Goal: Task Accomplishment & Management: Complete application form

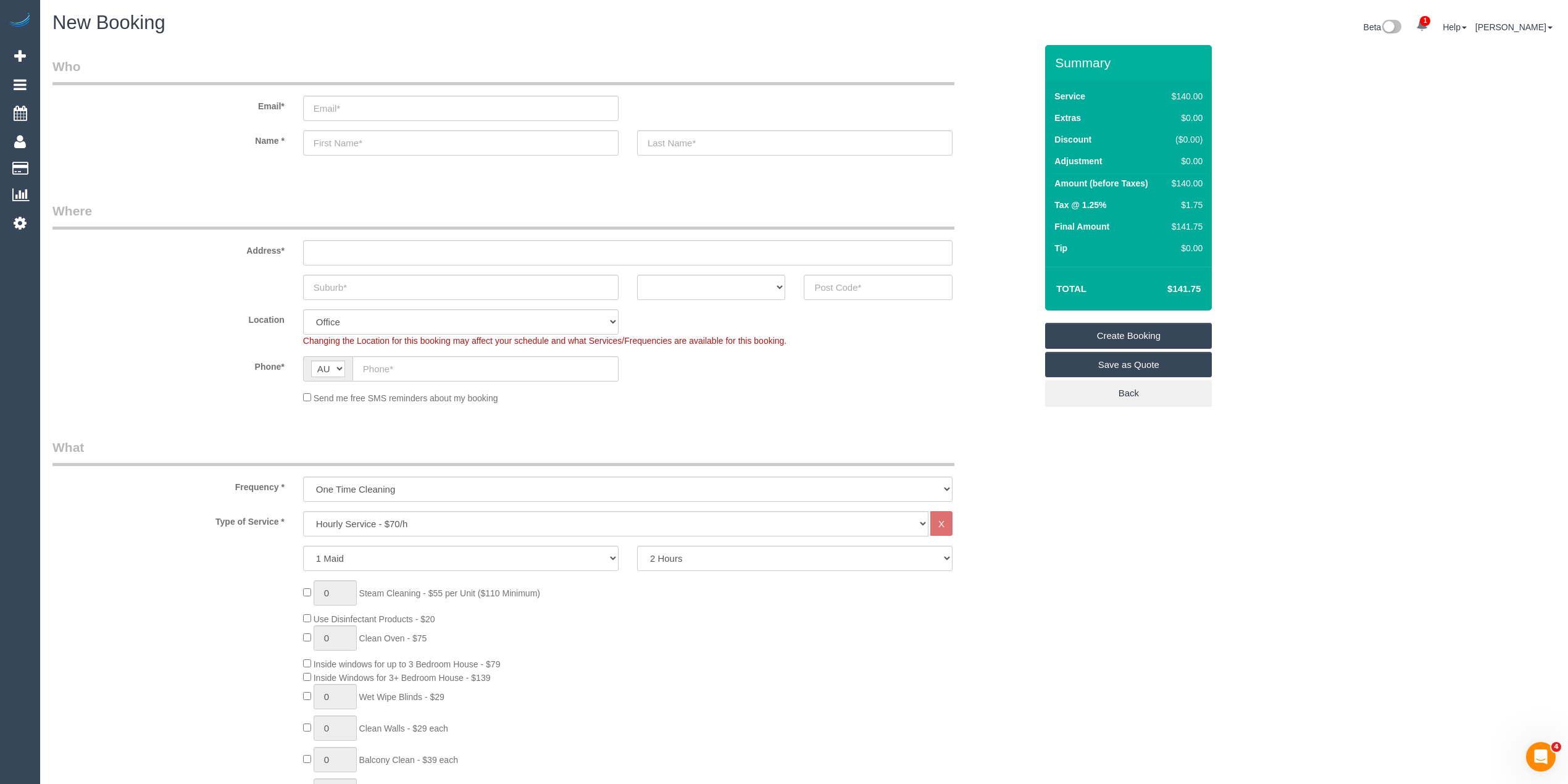
click at [375, 521] on select "Hourly Service - $70/h Hourly Service - $65/h Hourly Service - $60/h Hourly Ser…" at bounding box center [615, 524] width 626 height 26
select select "210"
click at [303, 511] on select "Hourly Service - $70/h Hourly Service - $65/h Hourly Service - $60/h Hourly Ser…" at bounding box center [615, 524] width 626 height 26
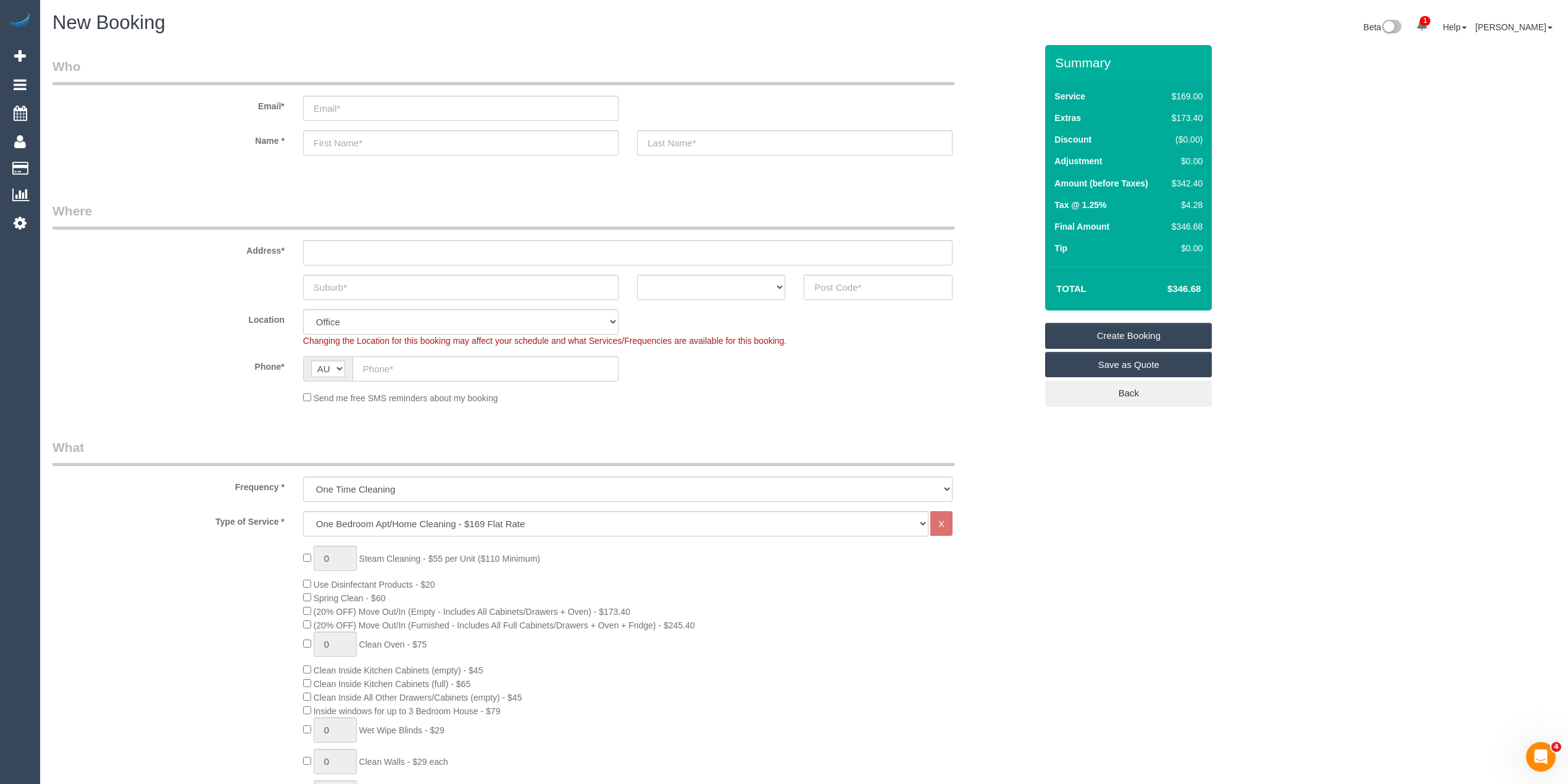
click at [326, 708] on span "Inside windows for up to 3 Bedroom House - $79" at bounding box center [407, 711] width 187 height 10
click at [499, 712] on span "Inside windows for up to 3 Bedroom House - $79" at bounding box center [407, 711] width 187 height 10
copy span "Inside windows for up to 3 Bedroom House - $79"
click at [307, 552] on div "0 Steam Cleaning - $55 per Unit ($110 Minimum) Use Disinfectant Products - $20 …" at bounding box center [670, 762] width 752 height 433
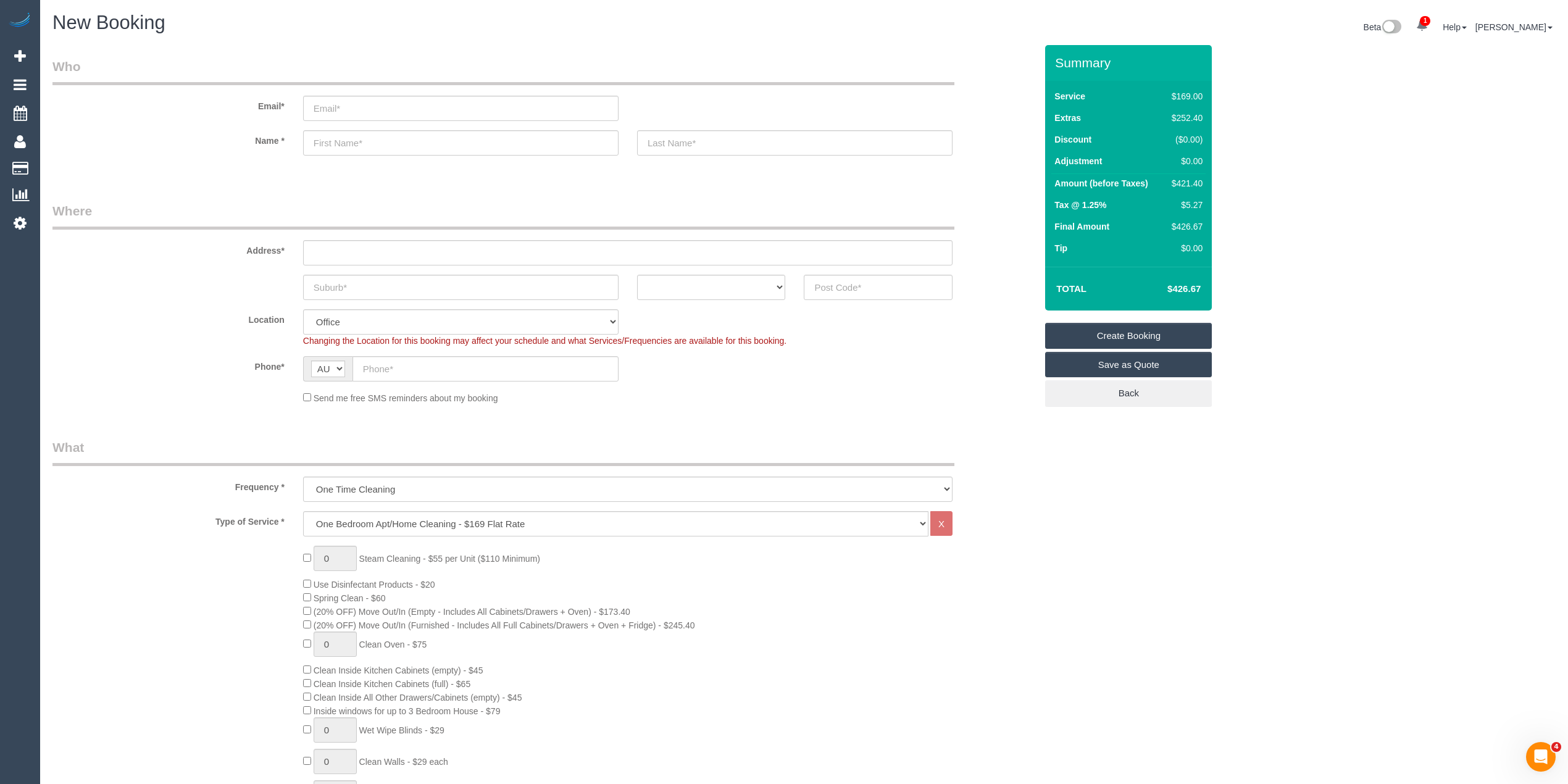
click at [302, 553] on div "0 Steam Cleaning - $55 per Unit ($110 Minimum) Use Disinfectant Products - $20 …" at bounding box center [670, 762] width 752 height 433
drag, startPoint x: 345, startPoint y: 546, endPoint x: 304, endPoint y: 541, distance: 41.3
click at [304, 541] on div "Type of Service * Hourly Service - $70/h Hourly Service - $65/h Hourly Service …" at bounding box center [544, 757] width 983 height 492
click at [1189, 293] on h4 "$538.04" at bounding box center [1165, 289] width 70 height 10
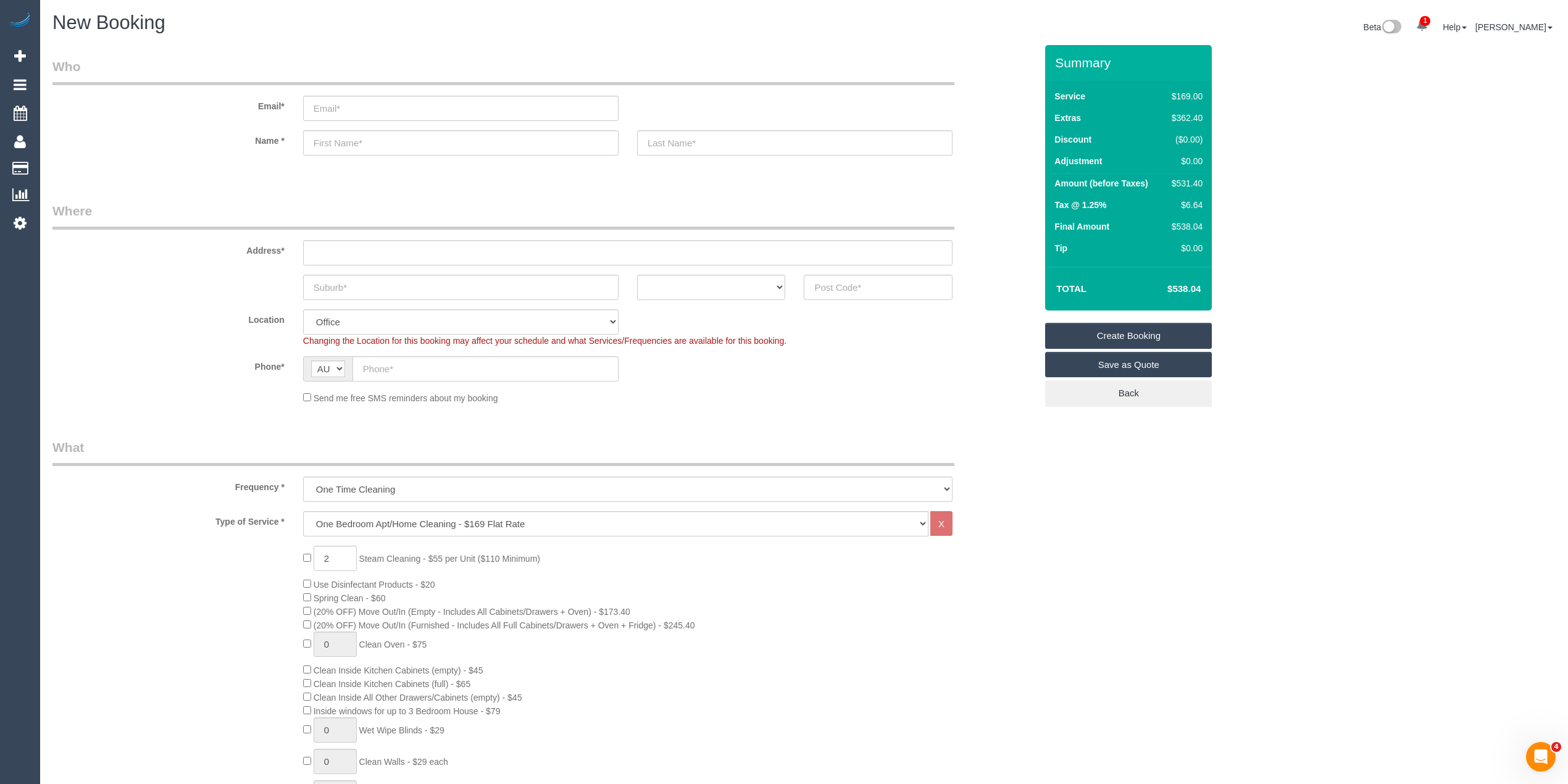
click at [1189, 293] on h4 "$538.04" at bounding box center [1165, 289] width 70 height 10
copy h4 "538.04"
type input "0"
click at [840, 268] on sui-booking-address "Address* ACT [GEOGRAPHIC_DATA] NT [GEOGRAPHIC_DATA] SA TAS [GEOGRAPHIC_DATA] [G…" at bounding box center [544, 251] width 983 height 98
click at [848, 289] on input "text" at bounding box center [878, 287] width 149 height 26
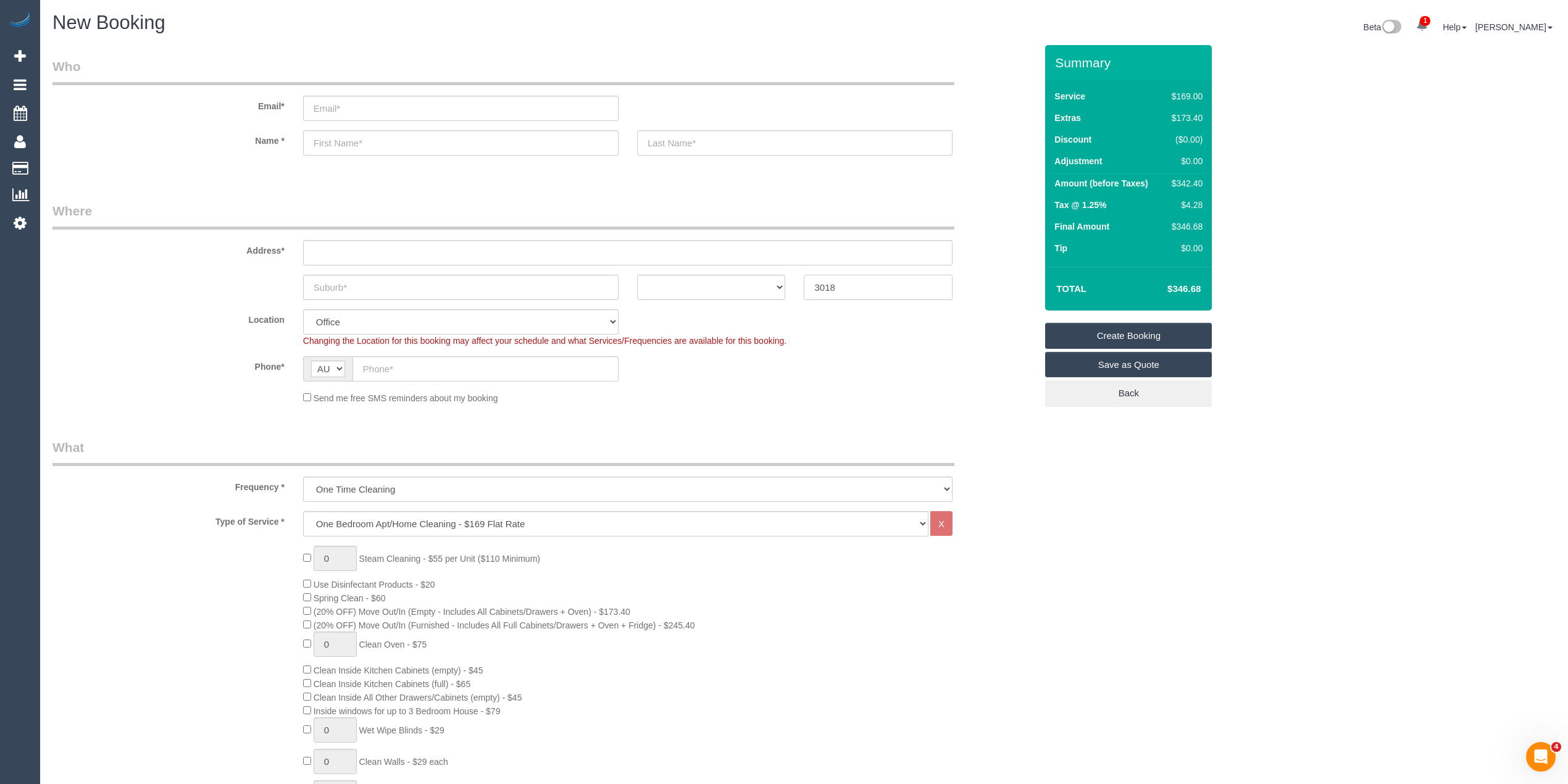
type input "3018"
click at [413, 250] on input "text" at bounding box center [628, 252] width 650 height 26
type input "-"
click at [348, 520] on select "Hourly Service - $70/h Hourly Service - $65/h Hourly Service - $60/h Hourly Ser…" at bounding box center [615, 524] width 626 height 26
select select "65"
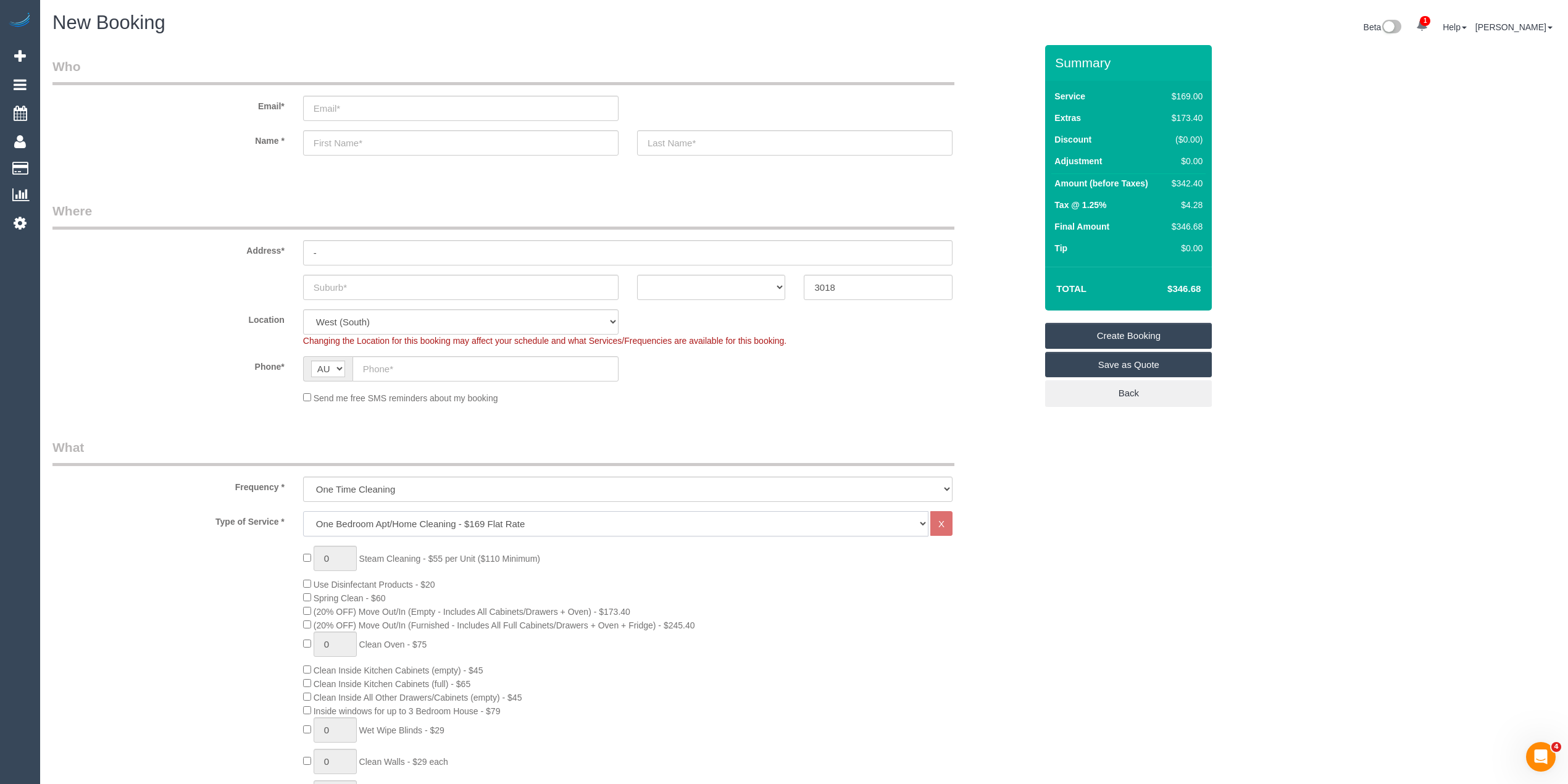
select select "object:2259"
select select "212"
click at [303, 511] on select "Hourly Service - $70/h Hourly Service - $65/h Hourly Service - $60/h Hourly Ser…" at bounding box center [615, 524] width 626 height 26
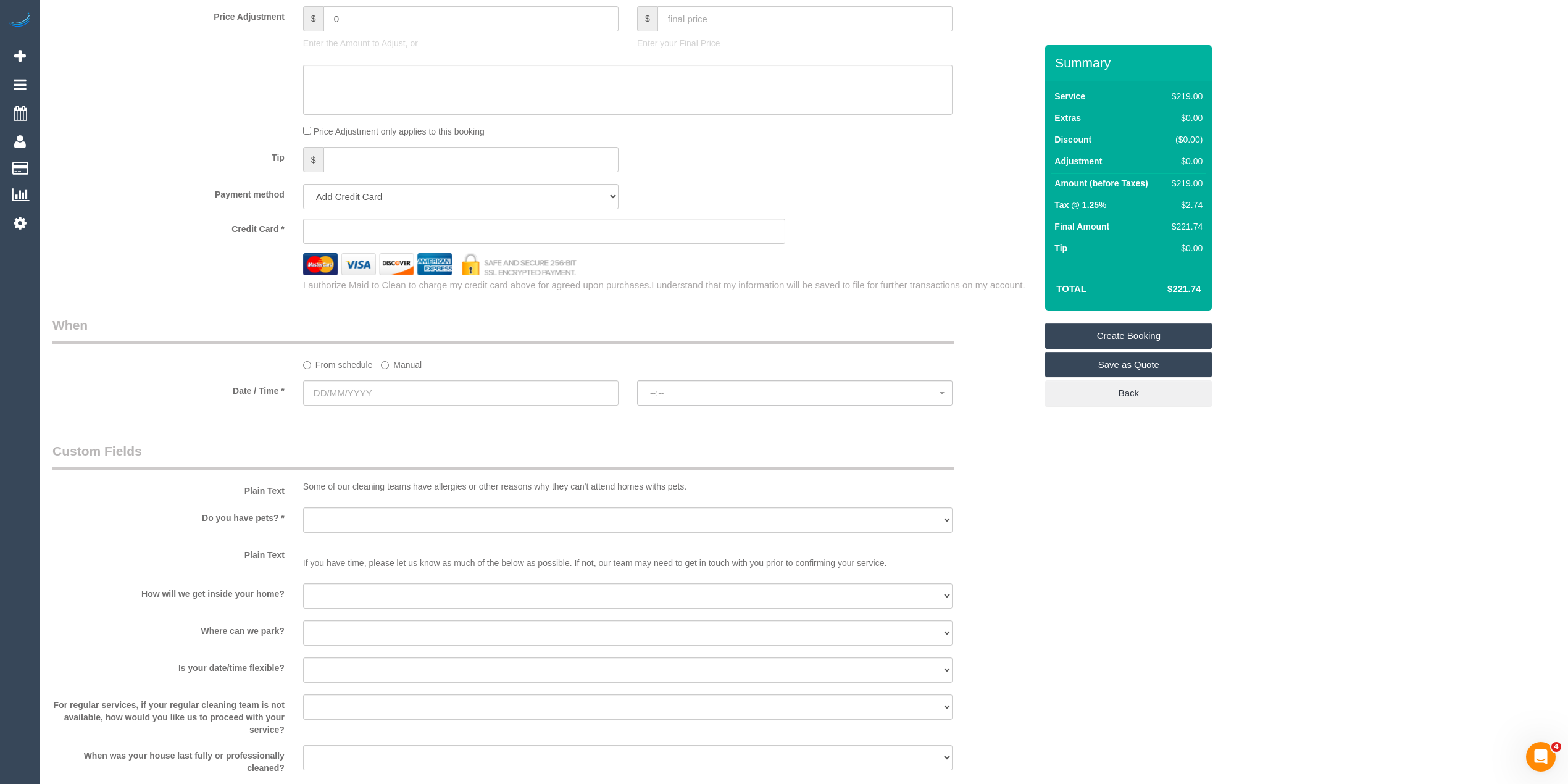
scroll to position [1152, 0]
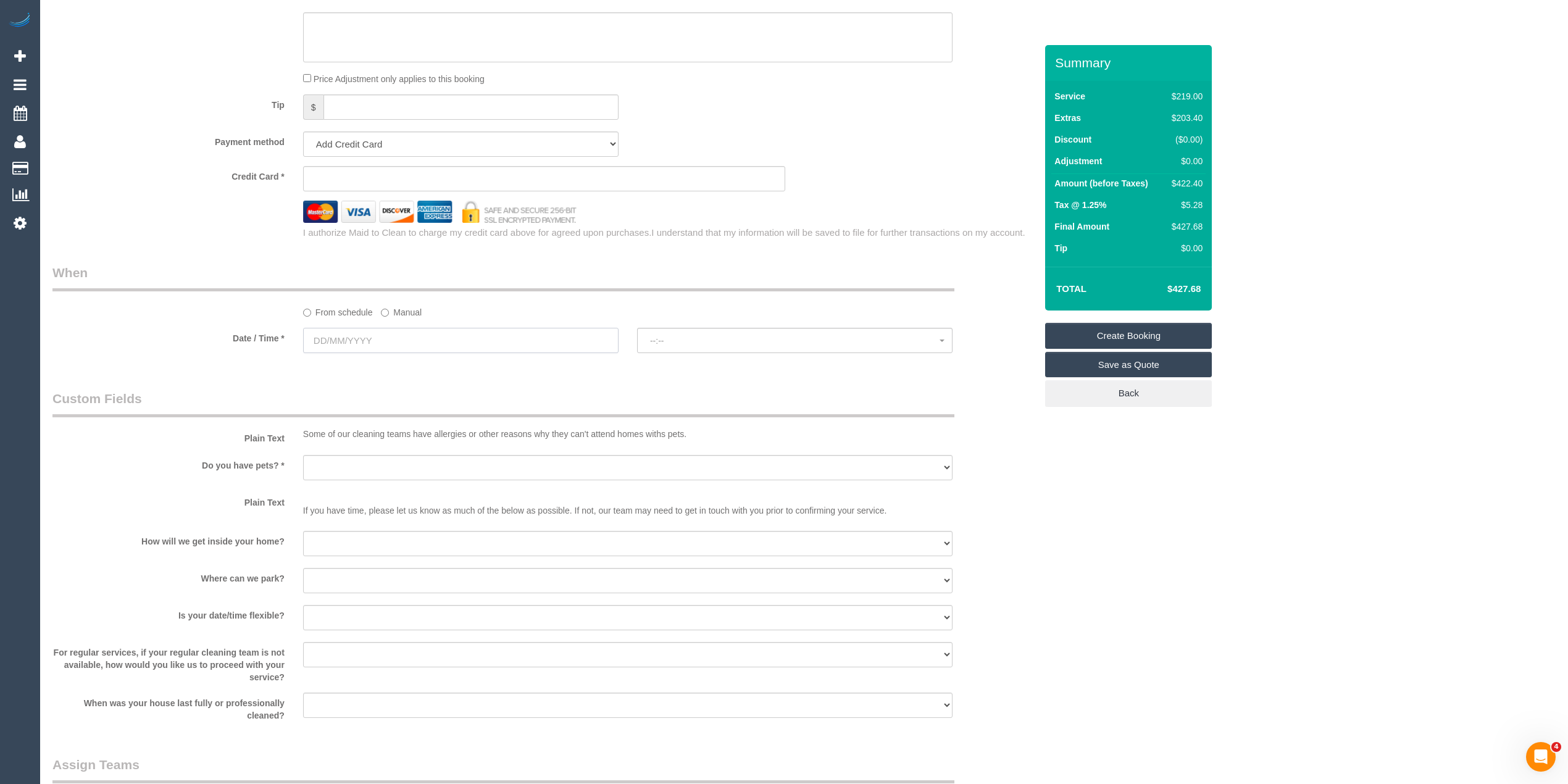
click at [349, 329] on input "text" at bounding box center [461, 340] width 315 height 26
drag, startPoint x: 1141, startPoint y: 556, endPoint x: 1139, endPoint y: 546, distance: 10.2
click at [339, 334] on input "text" at bounding box center [461, 340] width 315 height 26
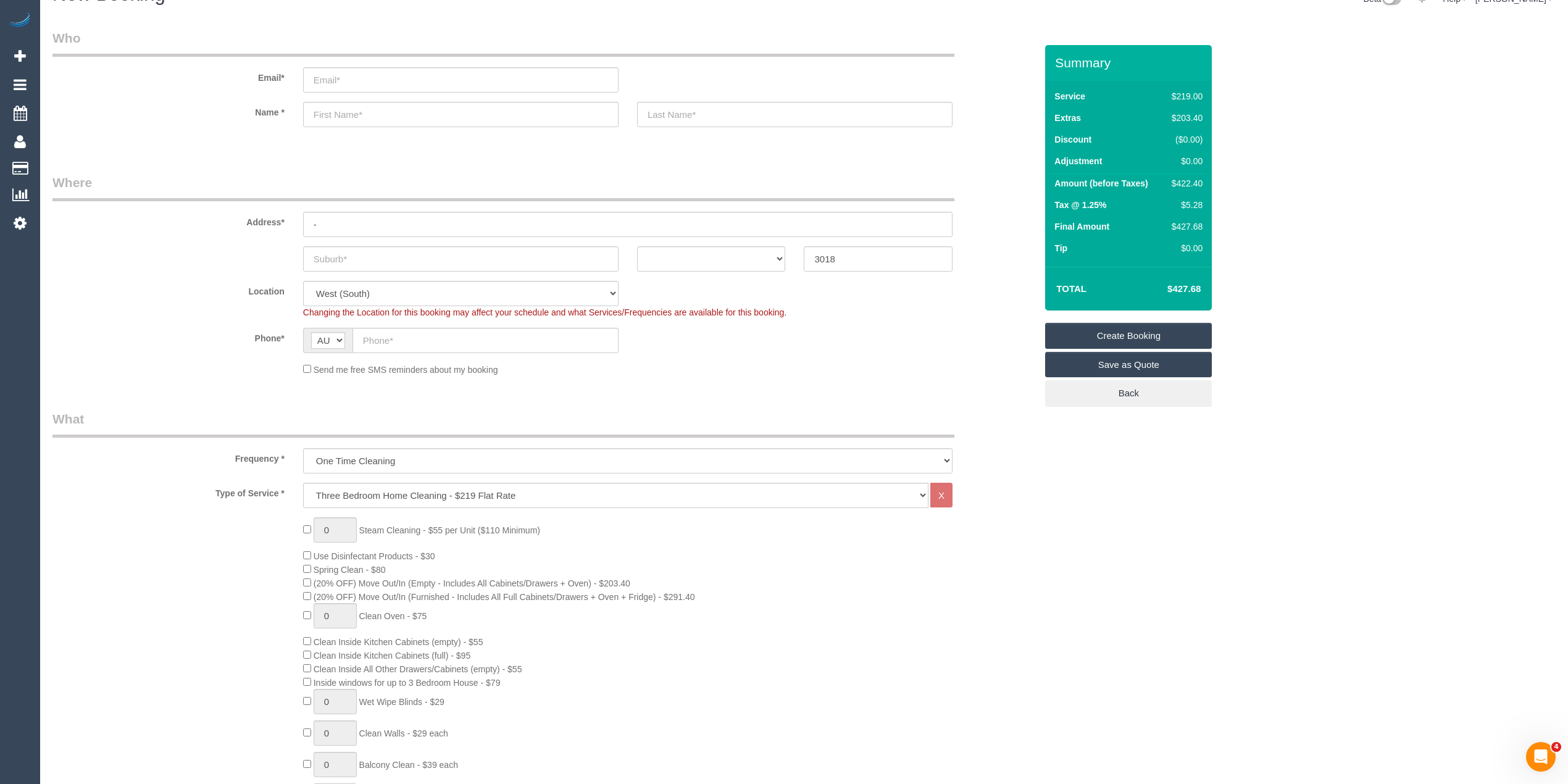
scroll to position [0, 0]
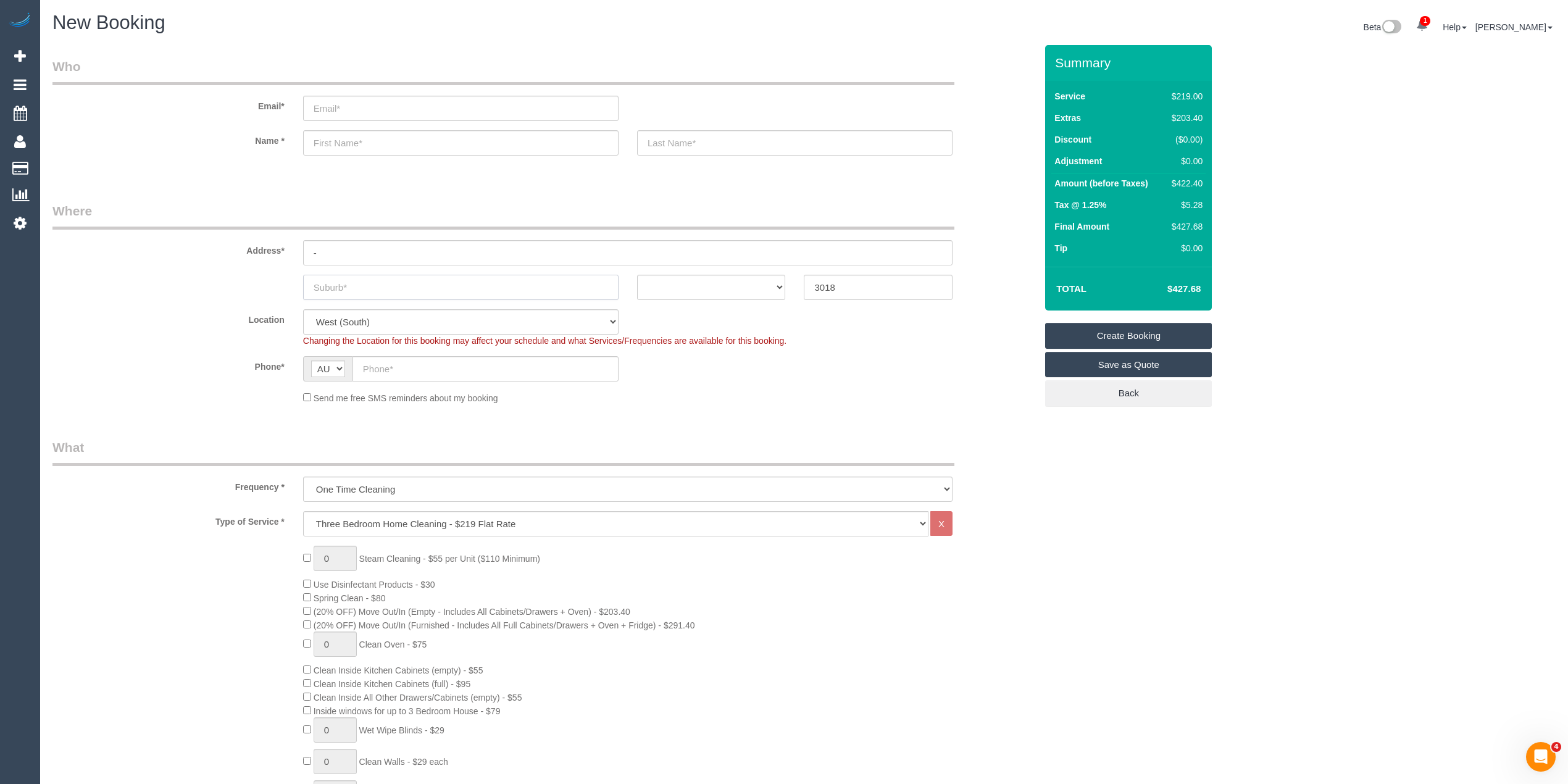
click at [326, 282] on input "text" at bounding box center [461, 287] width 315 height 26
type input "Altona"
click at [705, 278] on select "ACT [GEOGRAPHIC_DATA] NT [GEOGRAPHIC_DATA] SA TAS [GEOGRAPHIC_DATA] [GEOGRAPHIC…" at bounding box center [711, 287] width 149 height 26
select select "VIC"
click at [637, 275] on select "ACT [GEOGRAPHIC_DATA] NT [GEOGRAPHIC_DATA] SA TAS [GEOGRAPHIC_DATA] [GEOGRAPHIC…" at bounding box center [711, 287] width 149 height 26
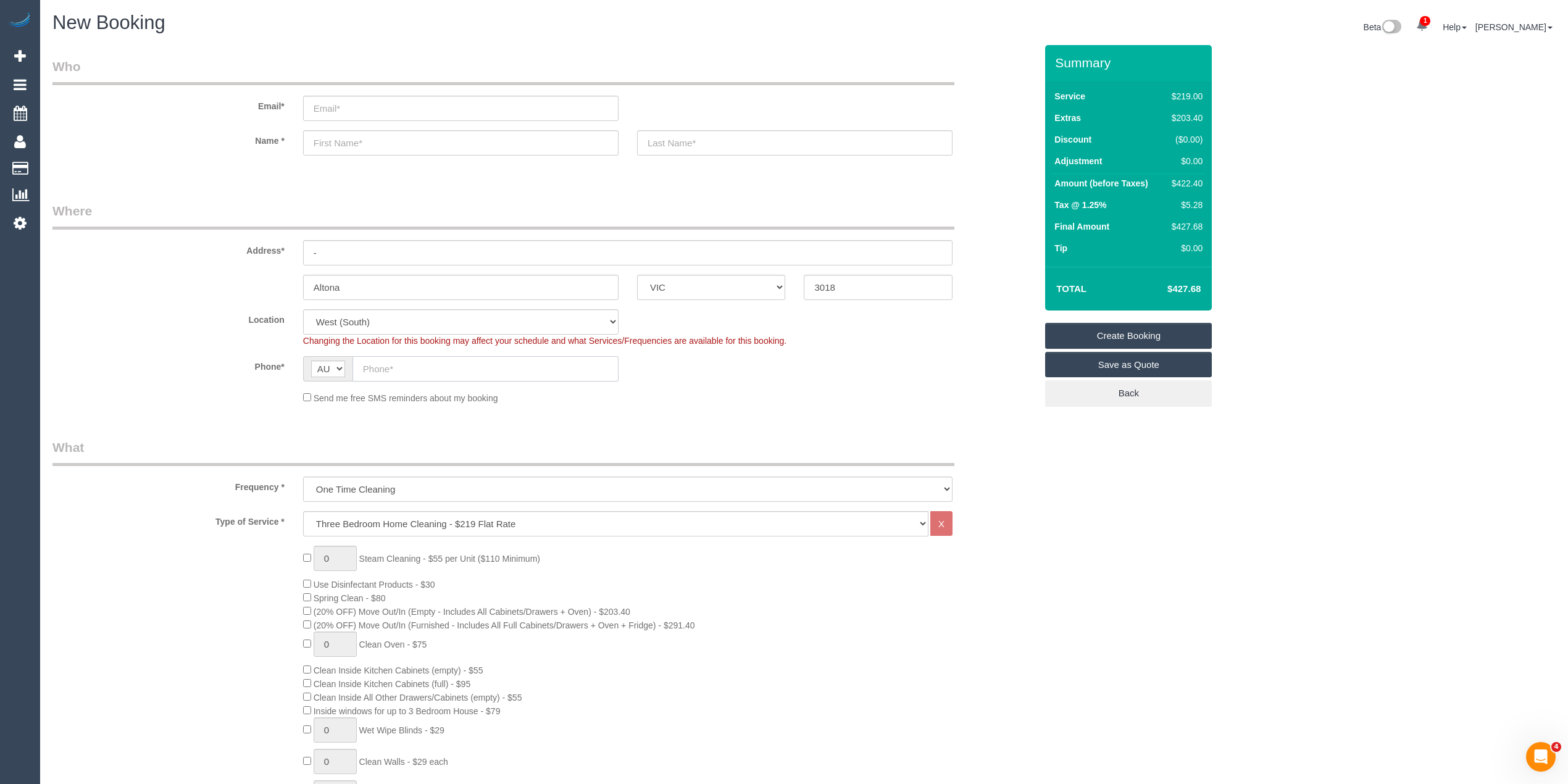
click at [433, 376] on input "text" at bounding box center [486, 369] width 266 height 26
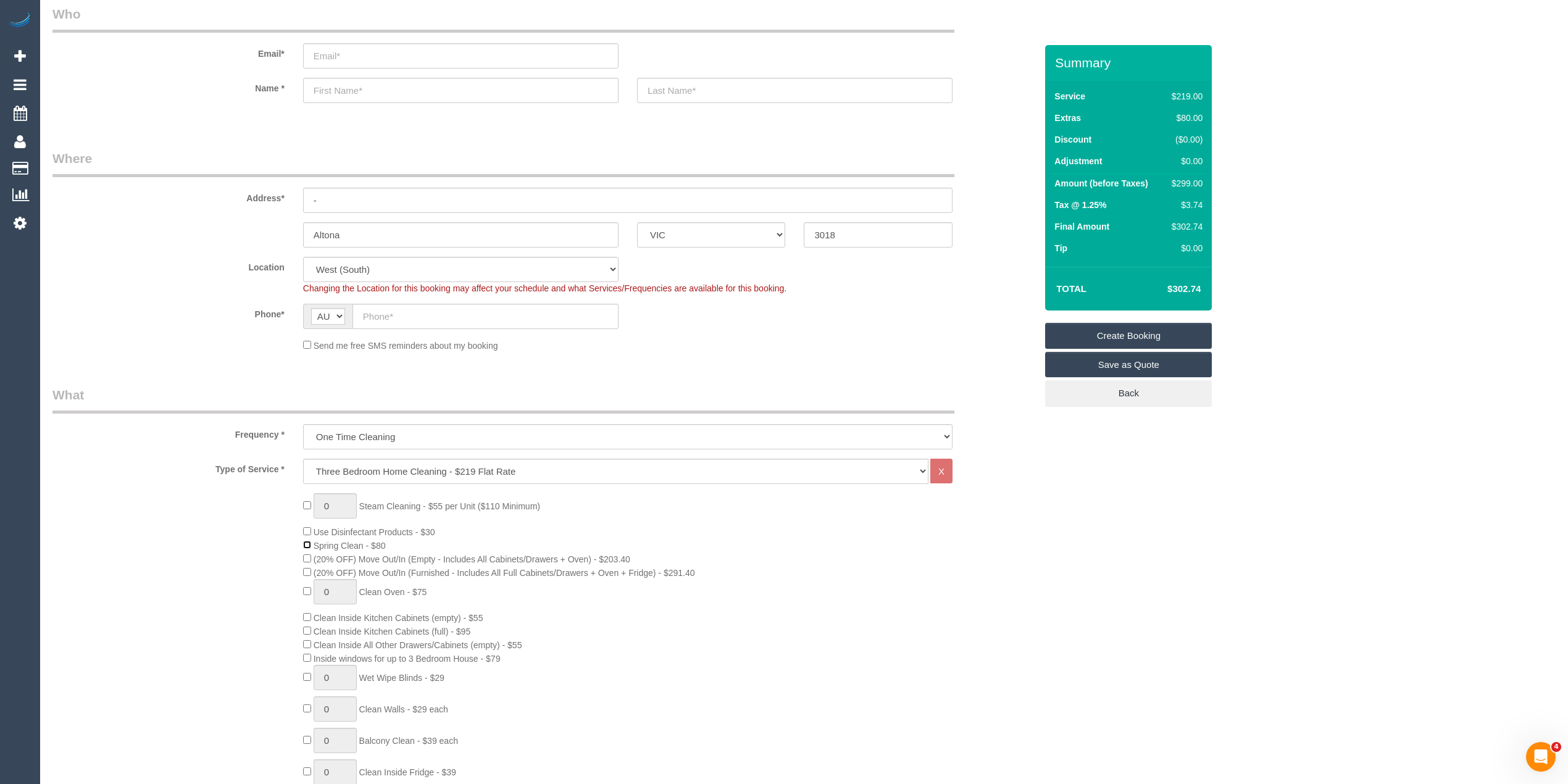
scroll to position [82, 0]
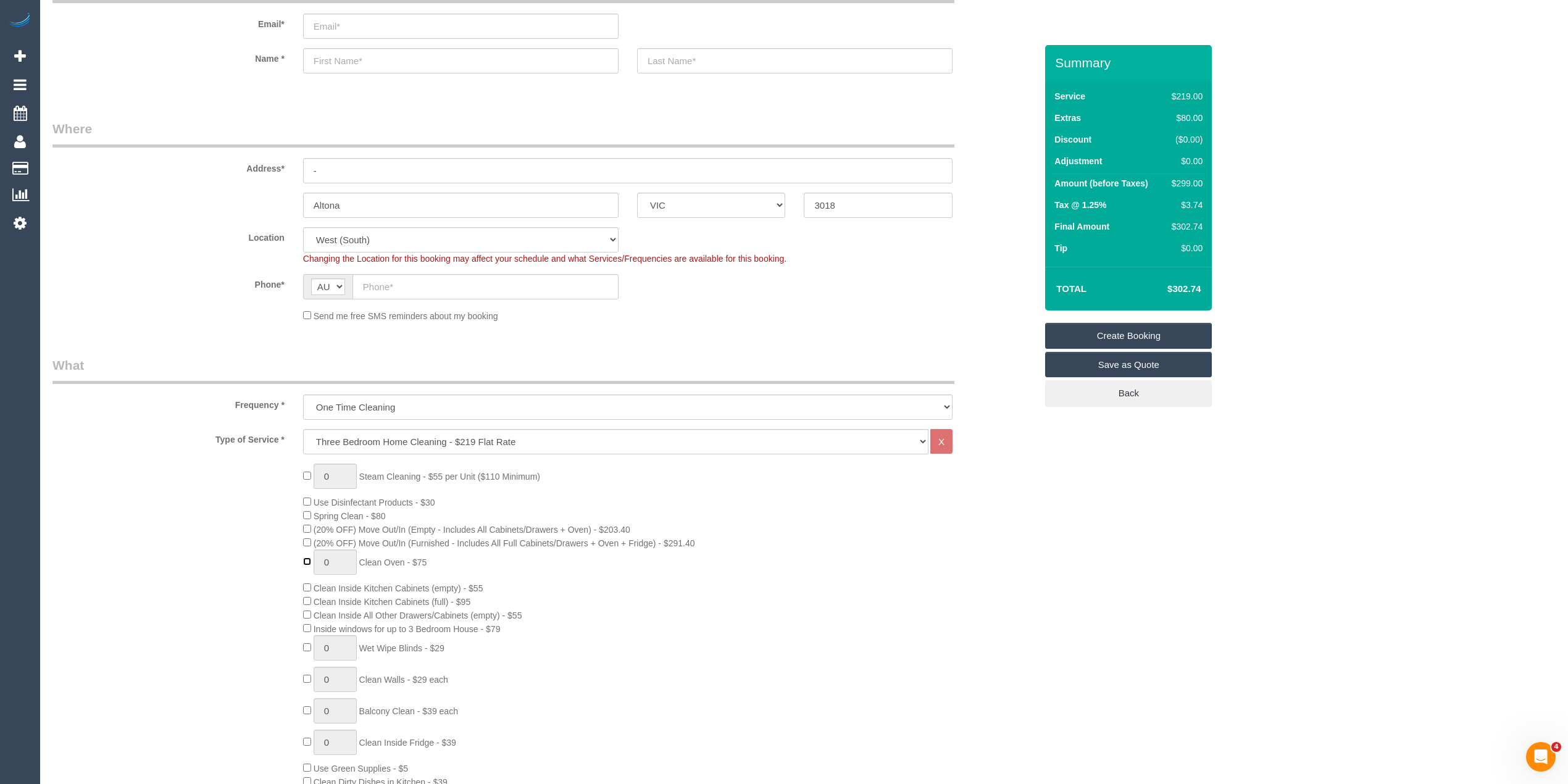
type input "1"
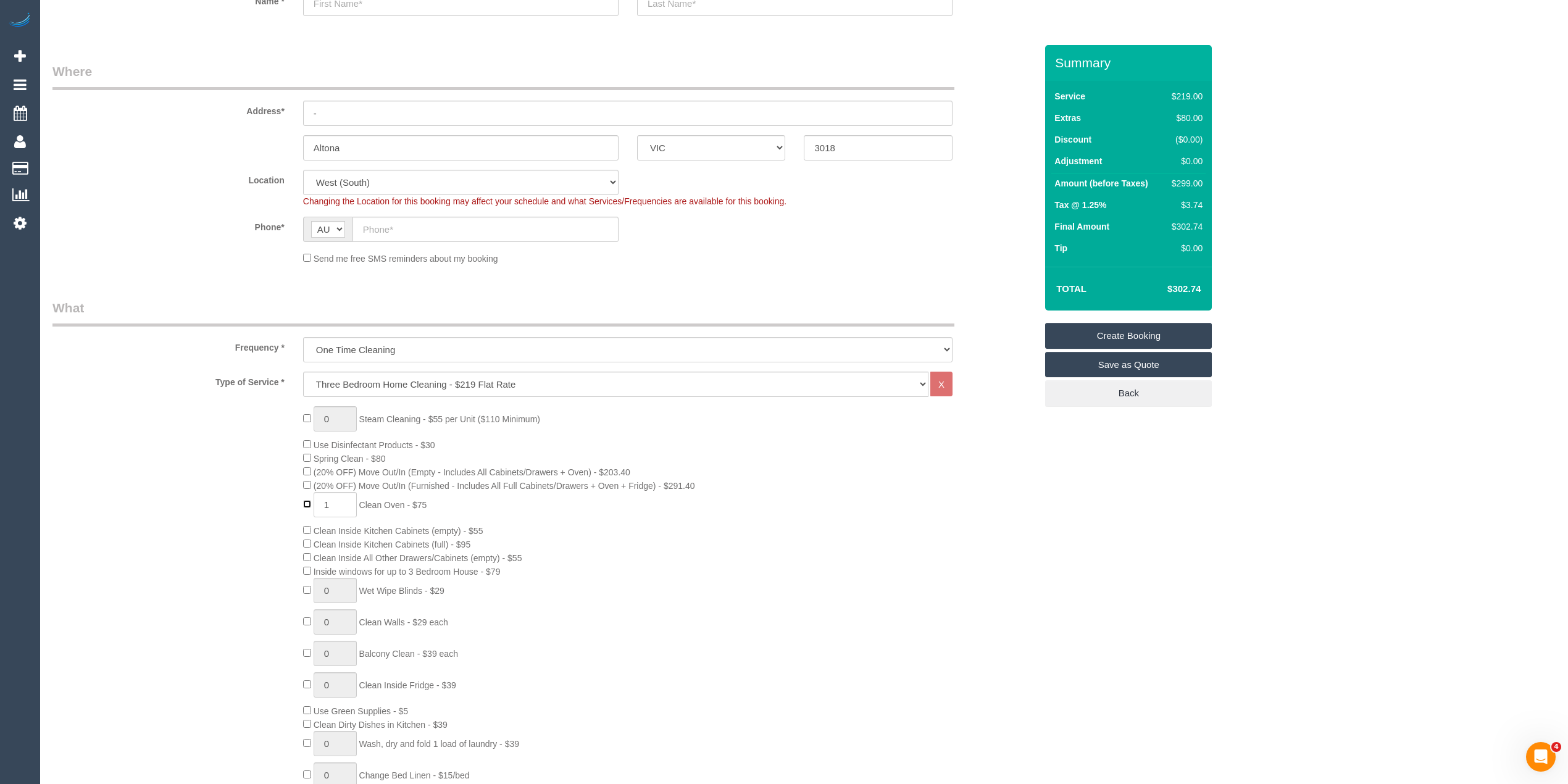
scroll to position [164, 0]
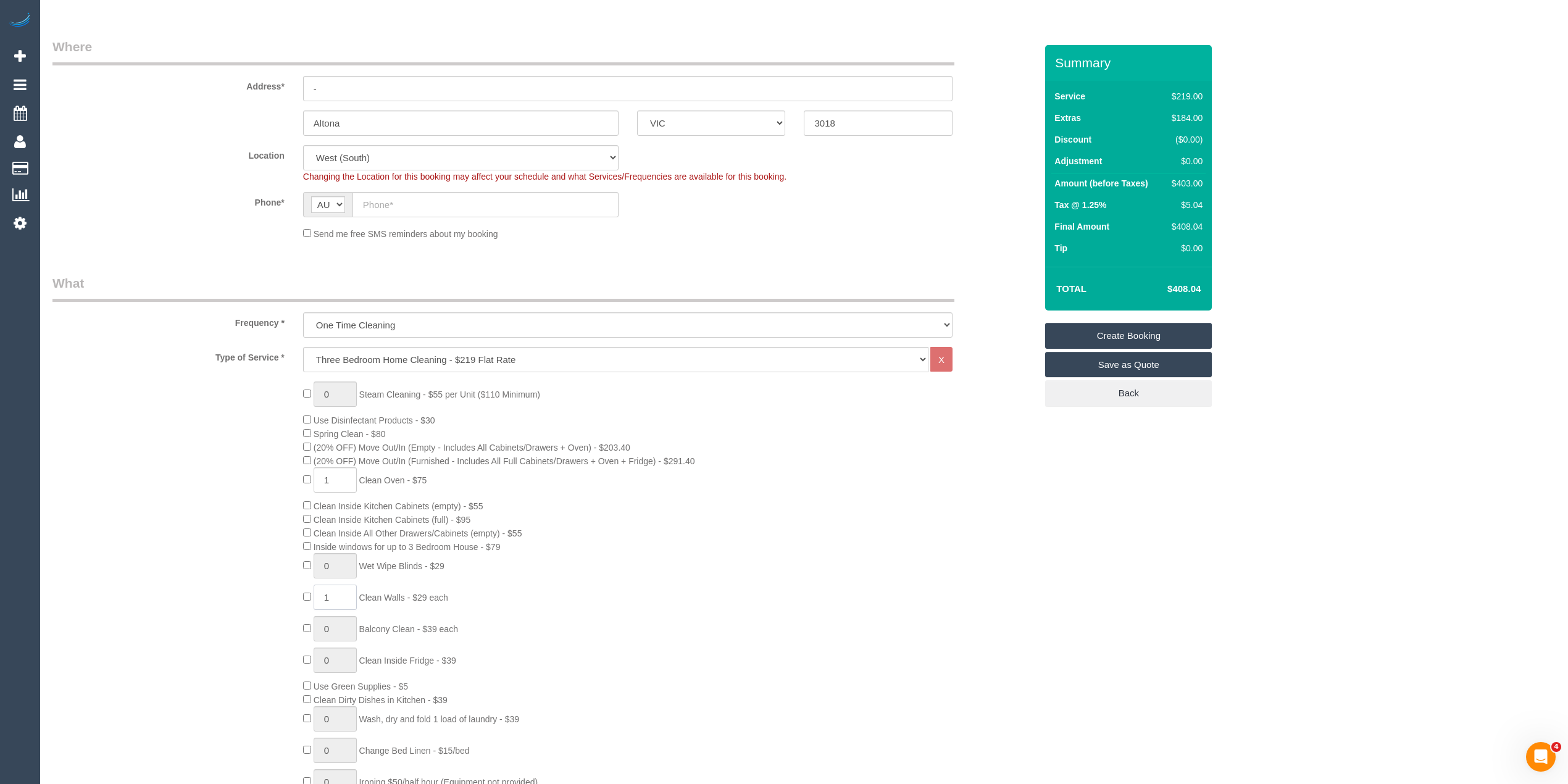
drag, startPoint x: 331, startPoint y: 594, endPoint x: 318, endPoint y: 594, distance: 13.0
click at [318, 594] on input "1" at bounding box center [335, 597] width 43 height 26
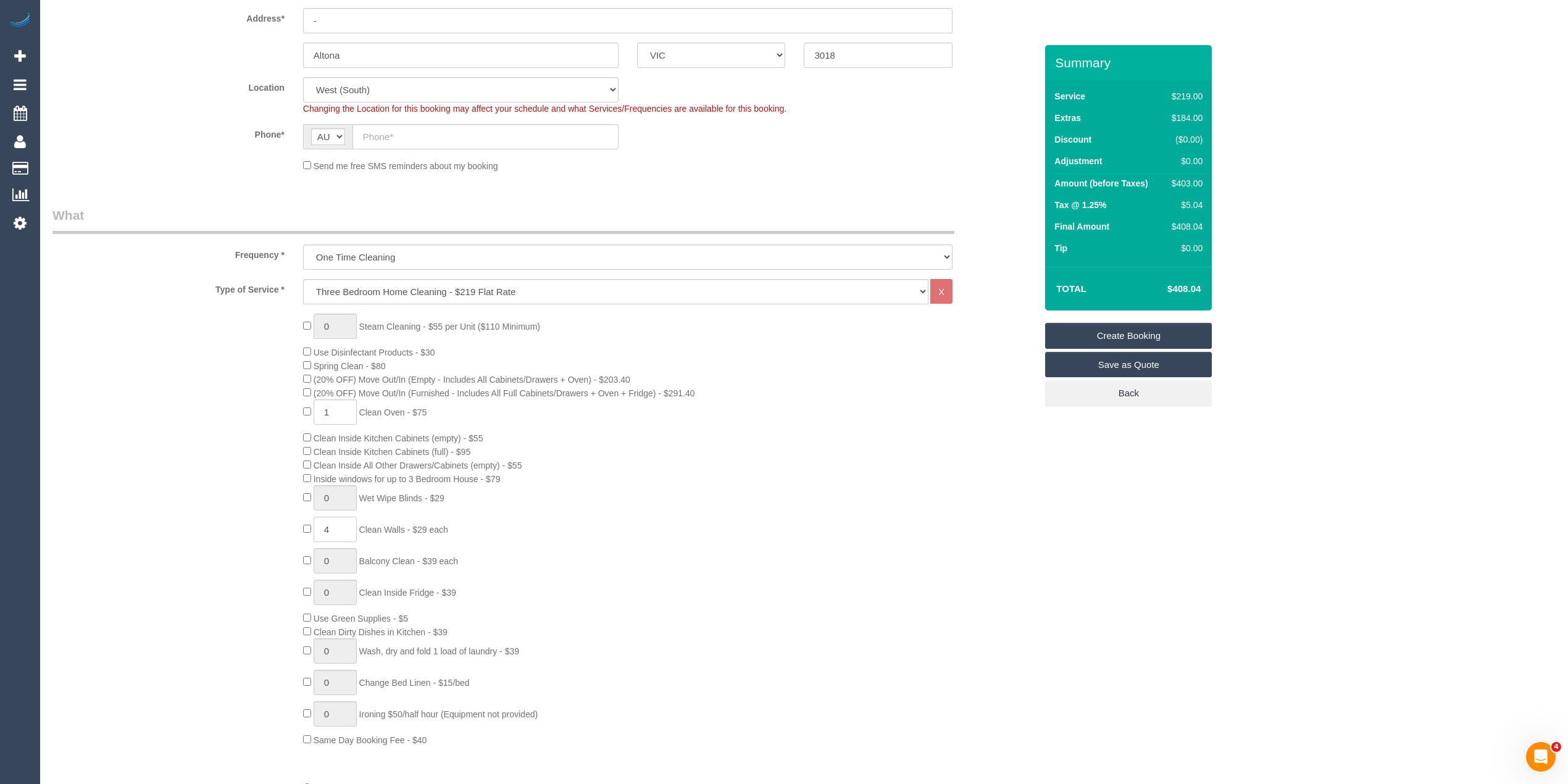
scroll to position [329, 0]
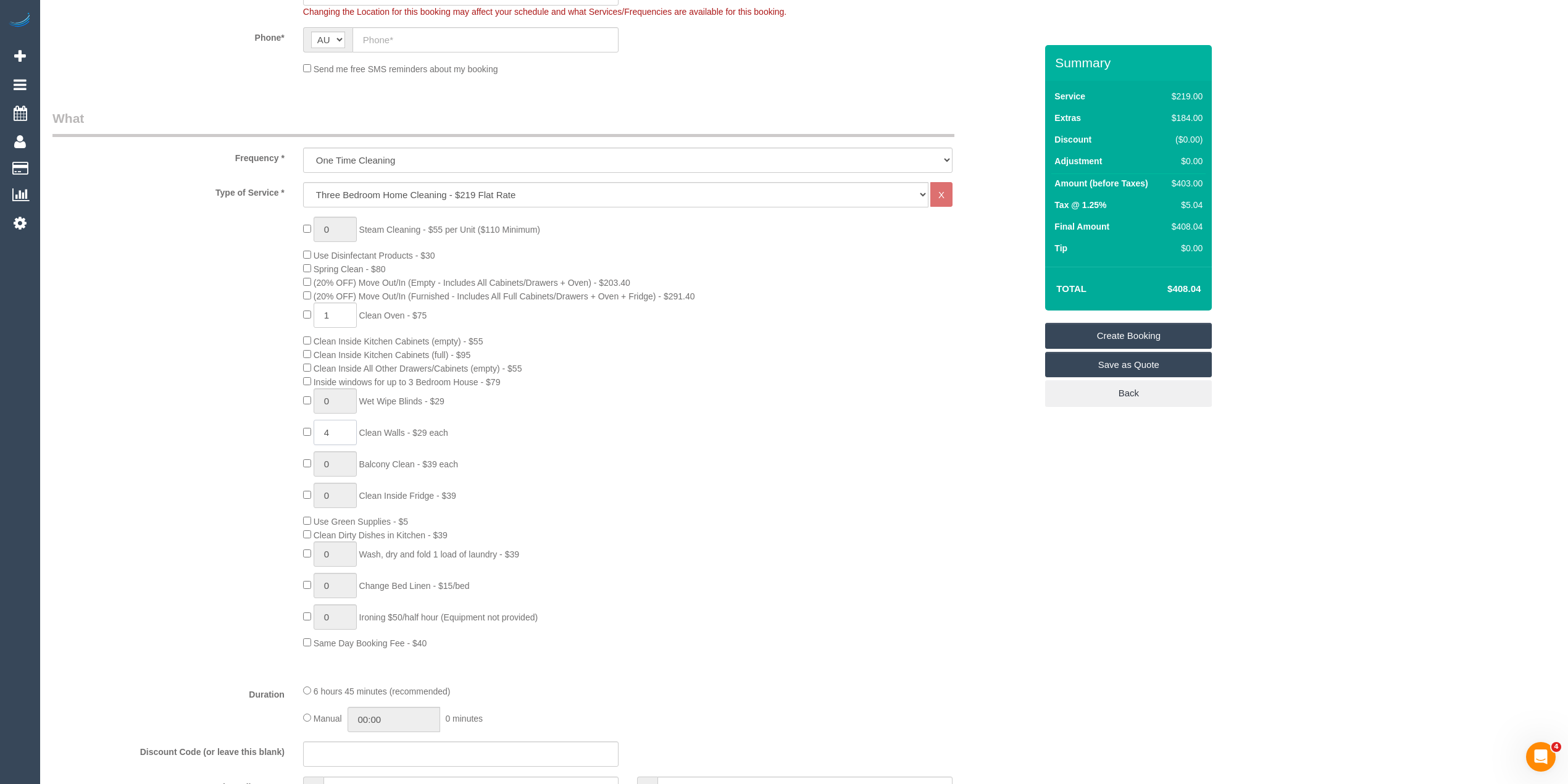
type input "4"
